Goal: Task Accomplishment & Management: Complete application form

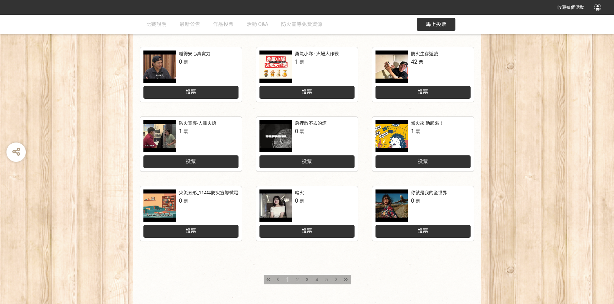
scroll to position [256, 0]
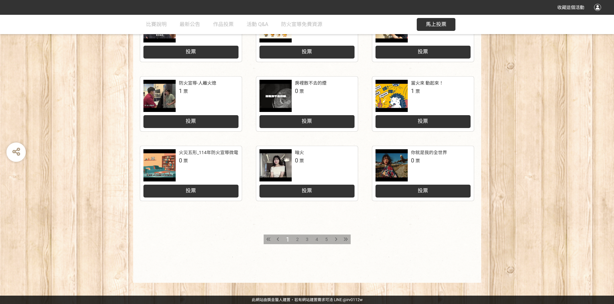
click at [437, 192] on div "投票" at bounding box center [422, 191] width 95 height 13
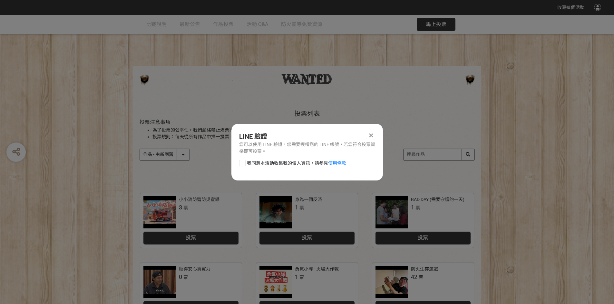
click at [244, 163] on div at bounding box center [242, 163] width 6 height 6
checkbox input "true"
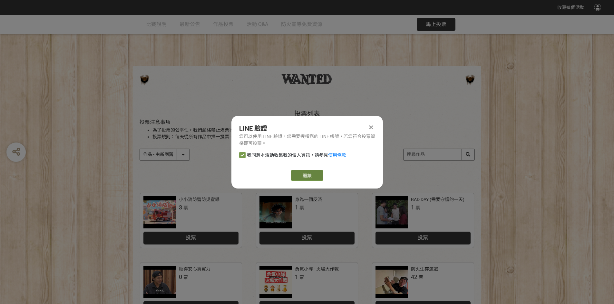
click at [300, 175] on link "繼續" at bounding box center [307, 175] width 32 height 11
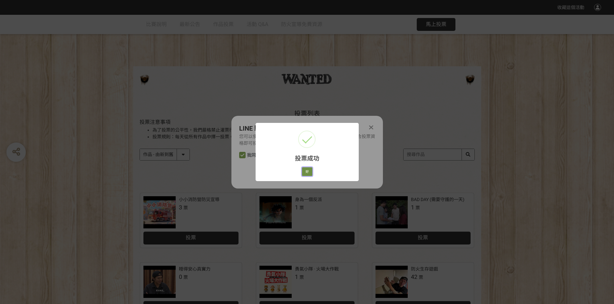
click at [308, 173] on button "好" at bounding box center [307, 171] width 10 height 9
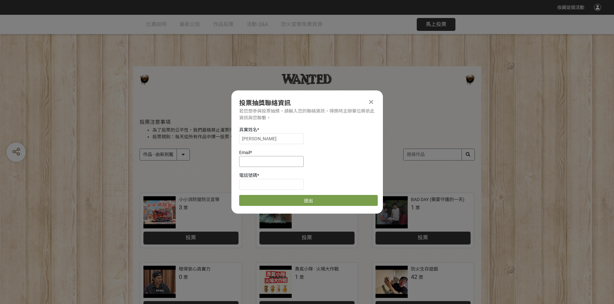
click at [269, 164] on input at bounding box center [271, 161] width 64 height 11
click at [269, 158] on input at bounding box center [271, 161] width 64 height 11
paste input "[EMAIL_ADDRESS][DOMAIN_NAME]"
type input "[EMAIL_ADDRESS][DOMAIN_NAME]"
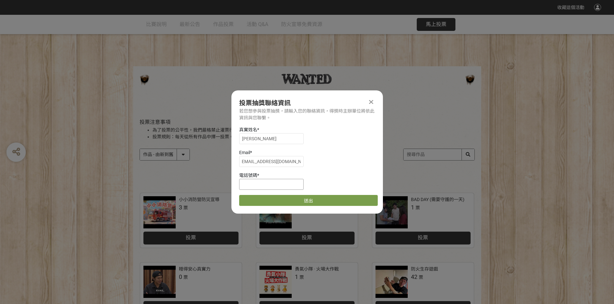
click at [268, 183] on input at bounding box center [271, 184] width 64 height 11
type input "0907388698"
click at [277, 198] on button "送出" at bounding box center [308, 200] width 139 height 11
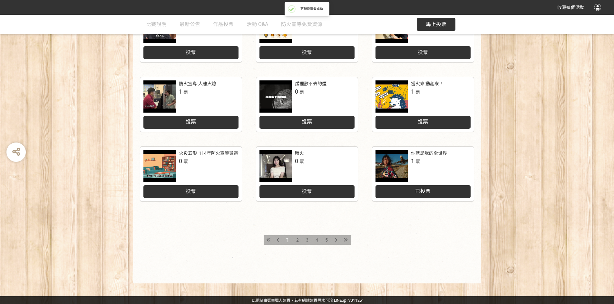
scroll to position [256, 0]
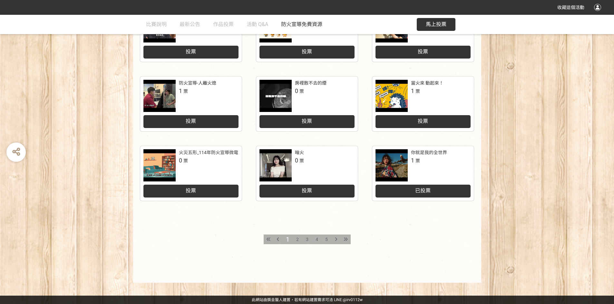
click at [299, 26] on span "防火宣導免費資源" at bounding box center [301, 24] width 41 height 6
